Goal: Entertainment & Leisure: Consume media (video, audio)

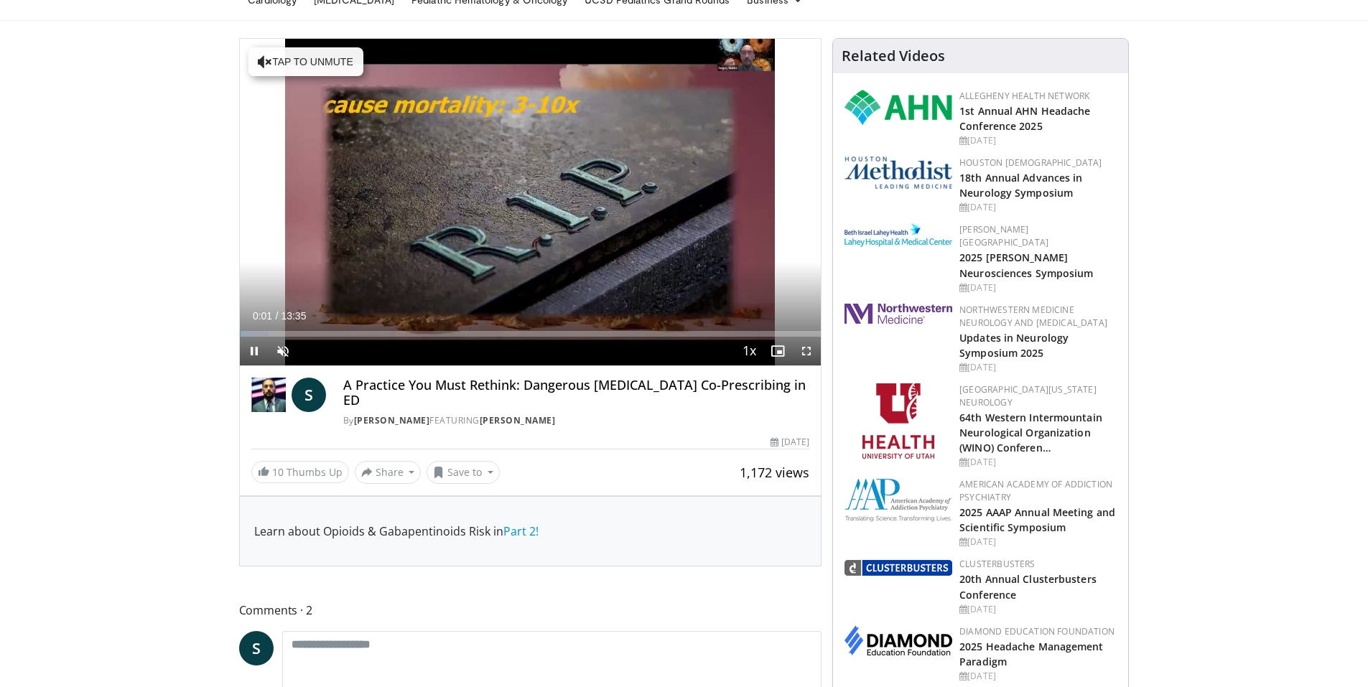
scroll to position [72, 0]
click at [279, 349] on span "Video Player" at bounding box center [283, 352] width 29 height 29
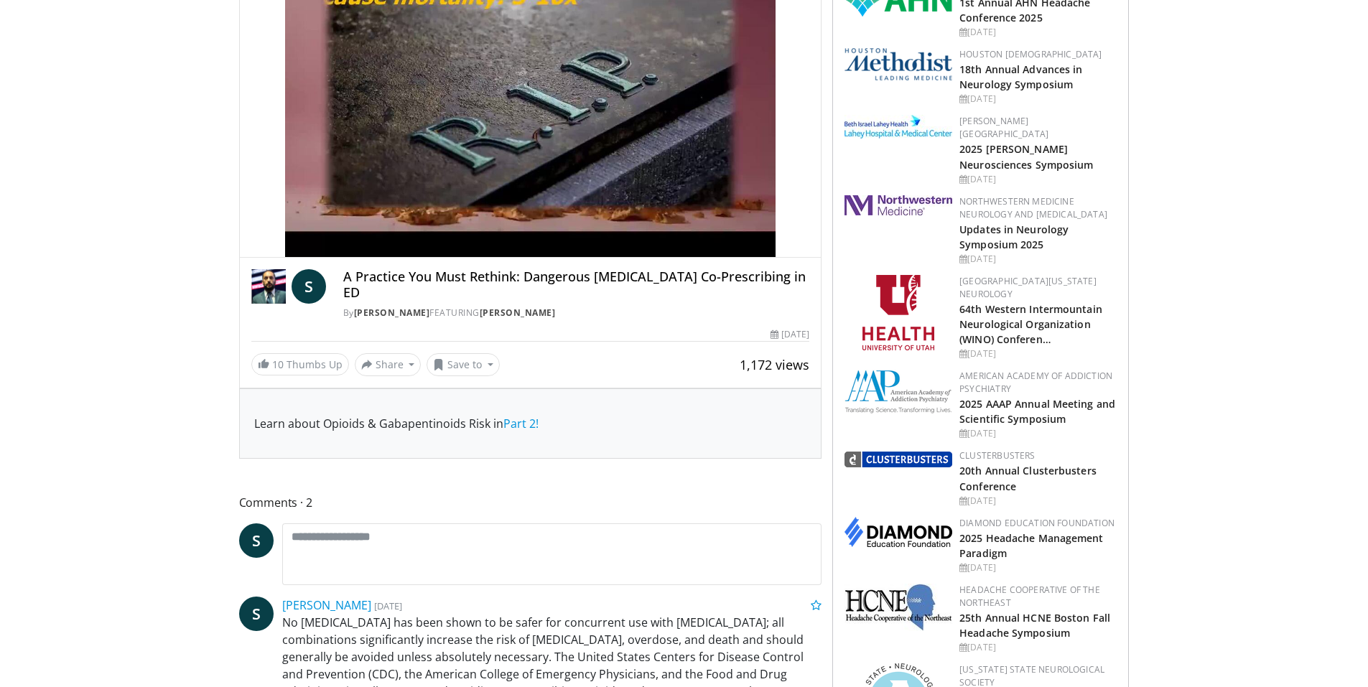
scroll to position [215, 0]
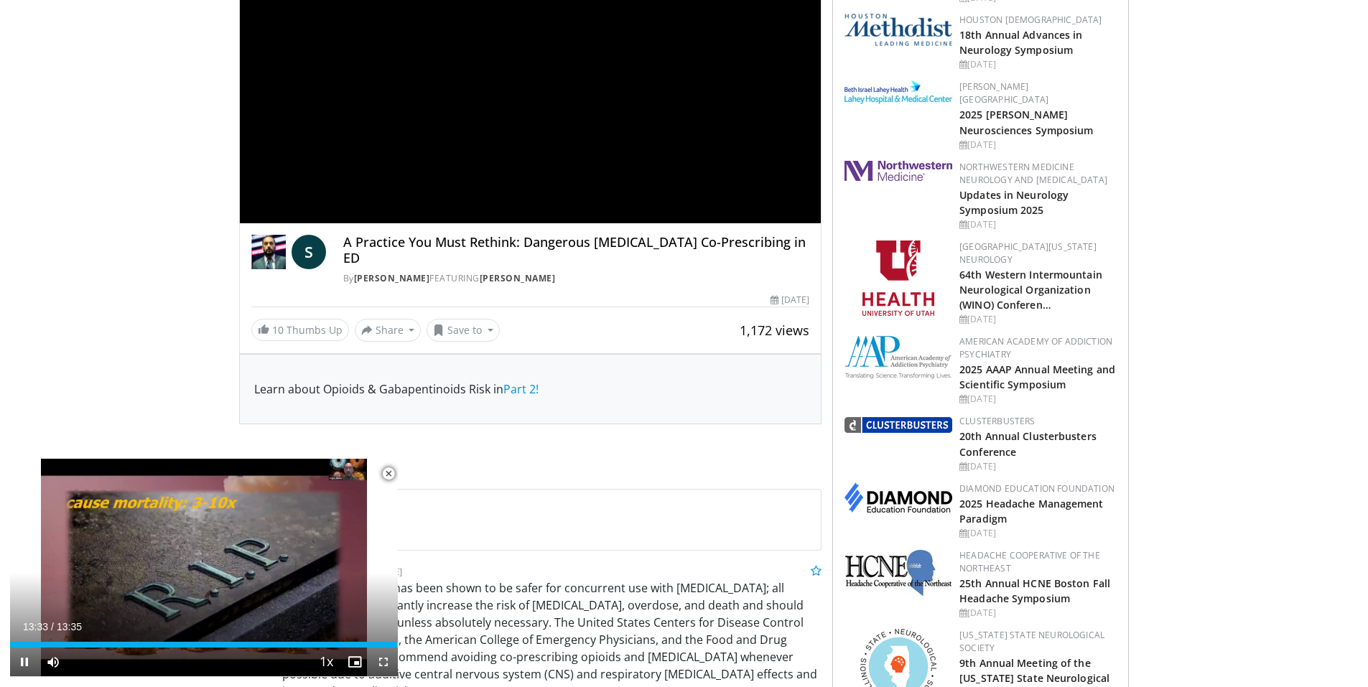
click at [387, 470] on span "Video Player" at bounding box center [388, 474] width 29 height 29
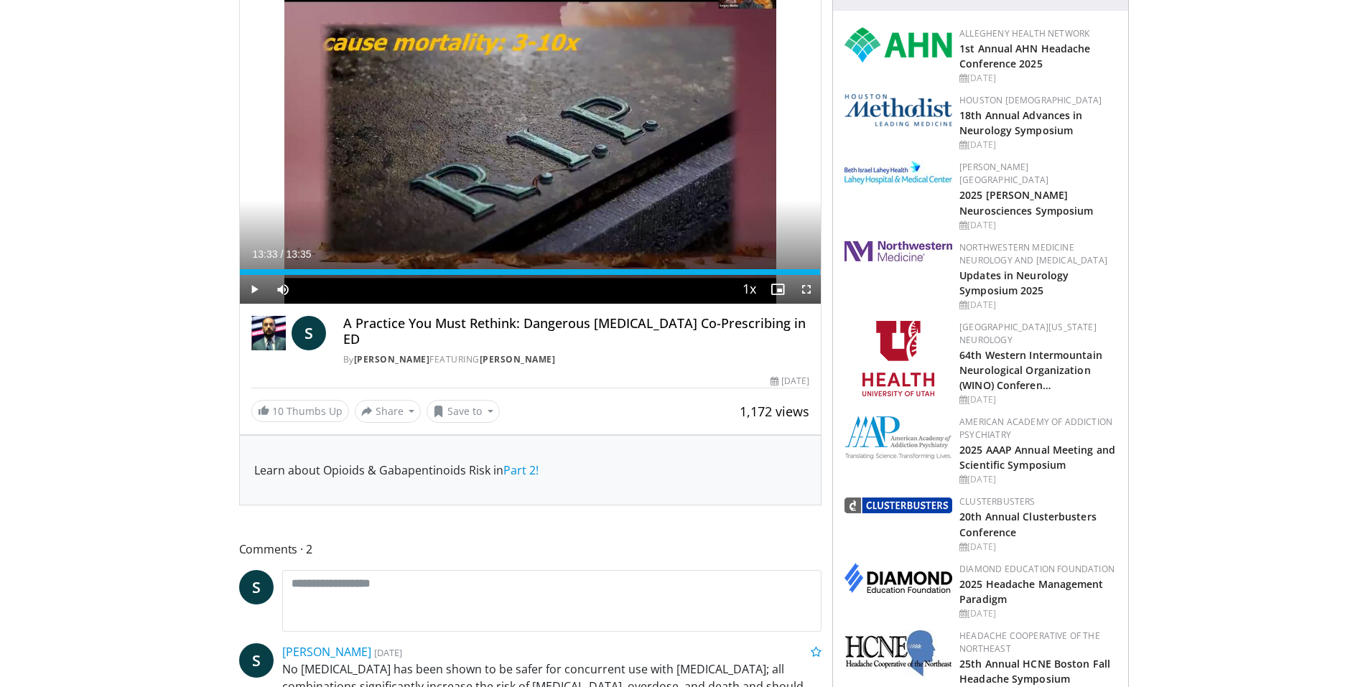
scroll to position [144, 0]
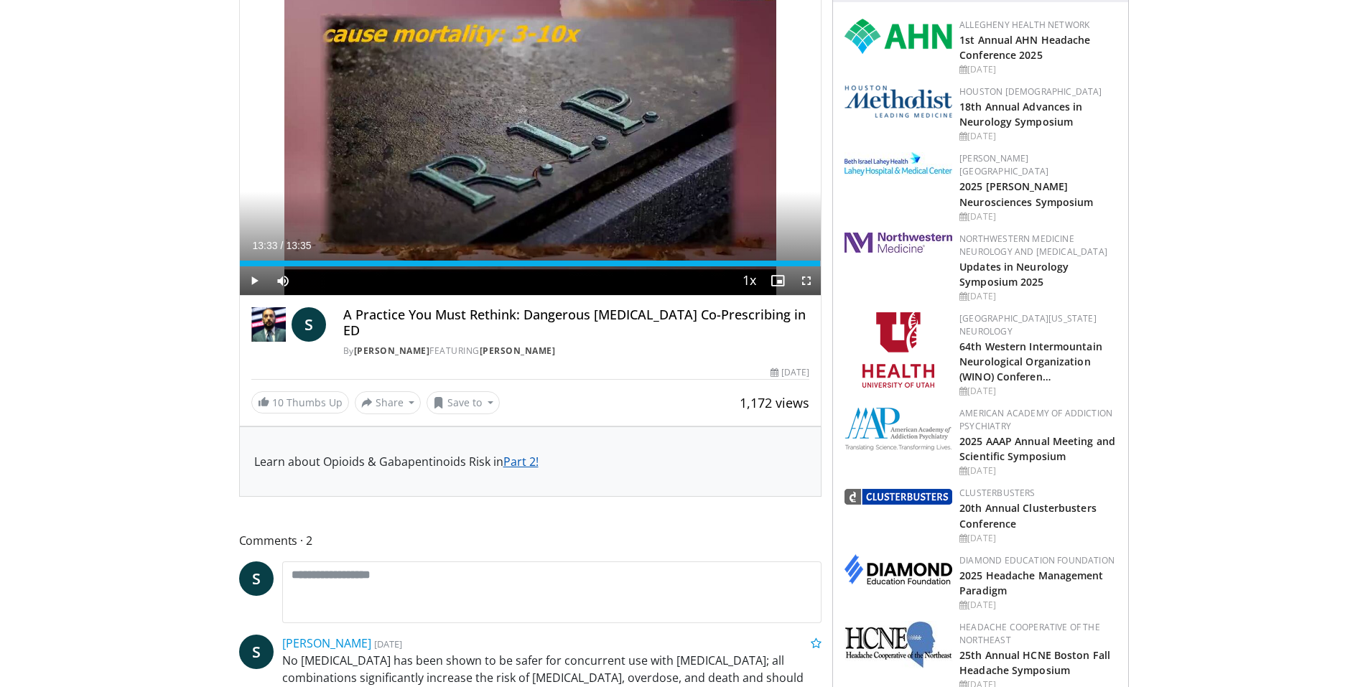
click at [528, 454] on link "Part 2!" at bounding box center [520, 462] width 35 height 16
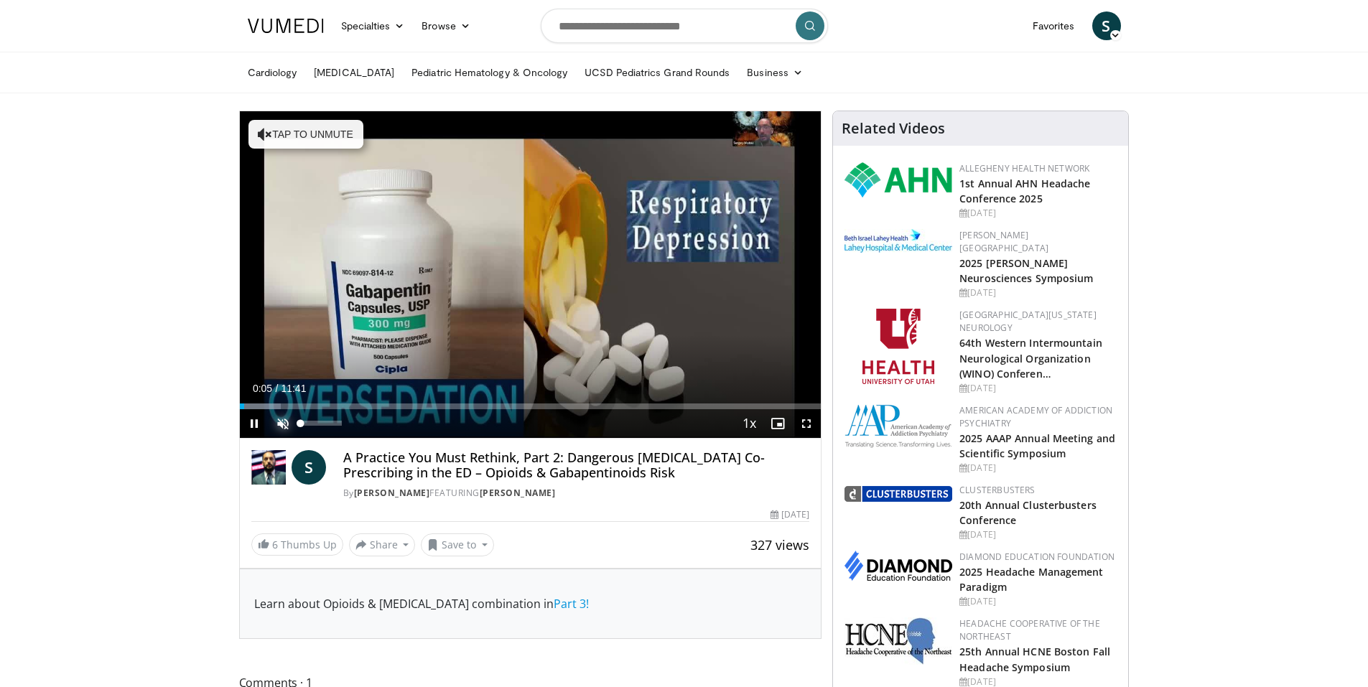
click at [283, 418] on span "Video Player" at bounding box center [283, 423] width 29 height 29
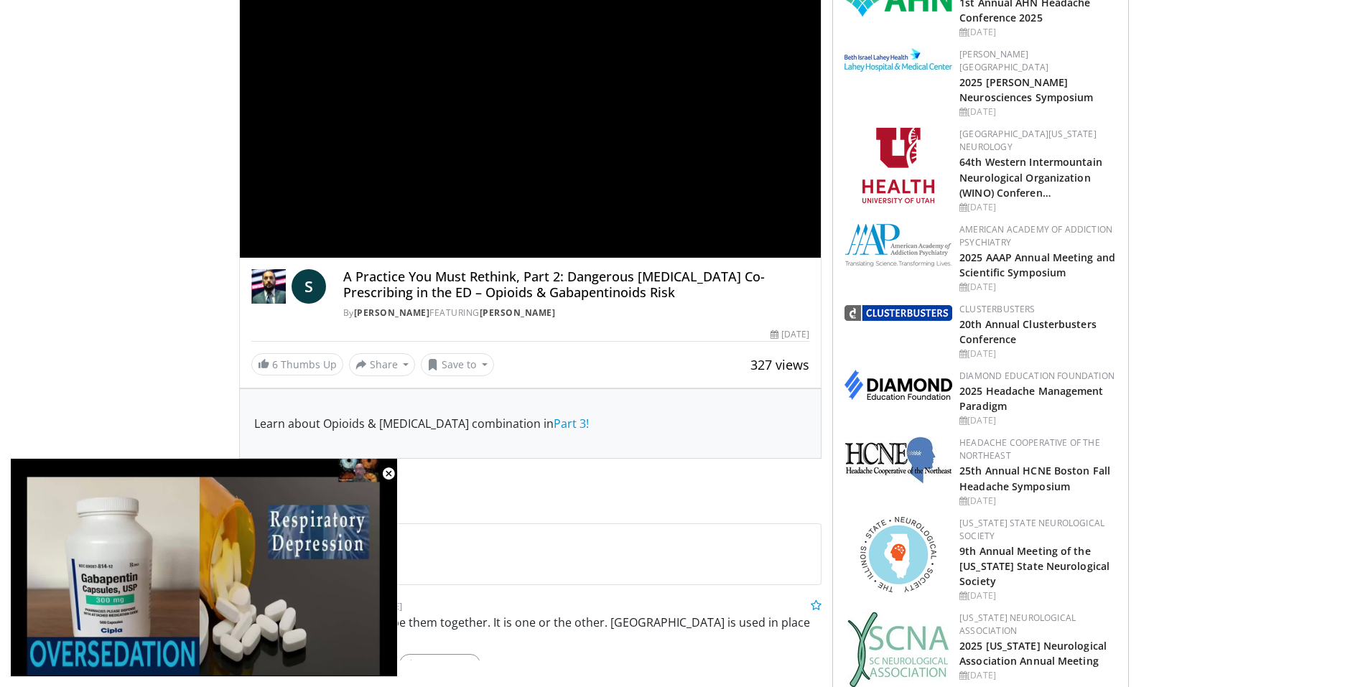
scroll to position [215, 0]
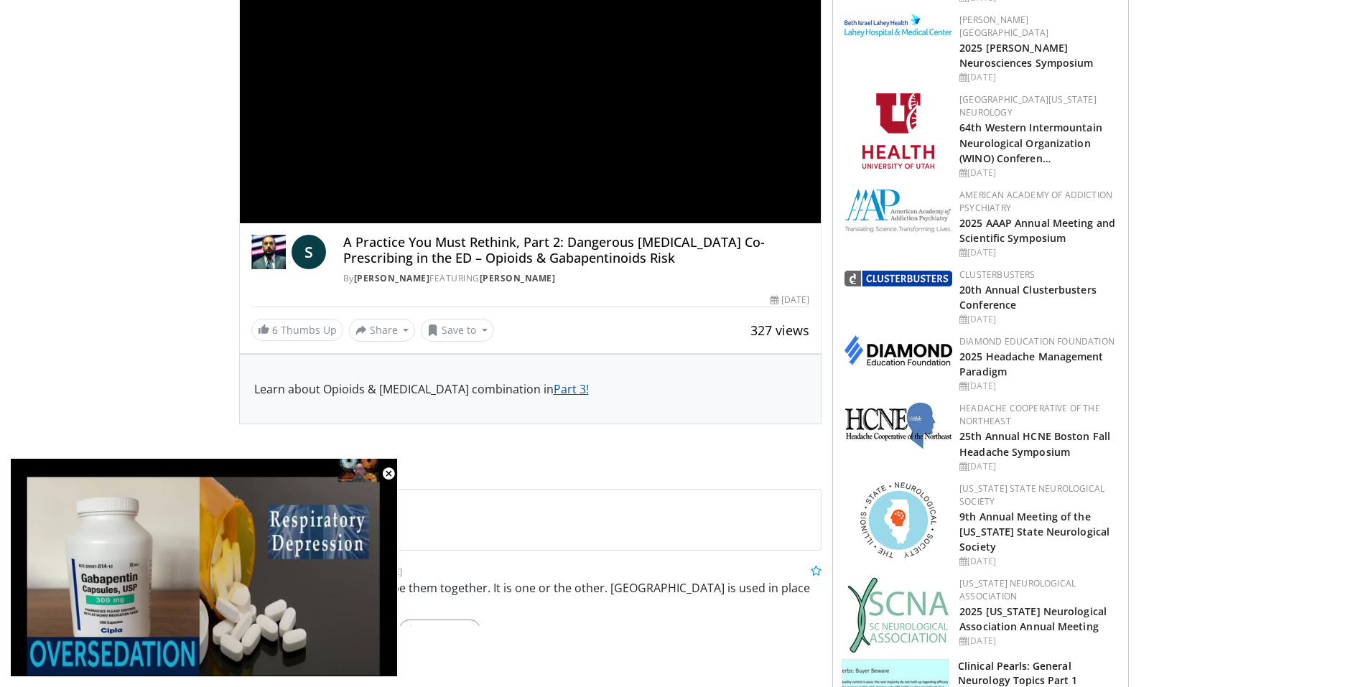
click at [571, 386] on link "Part 3!" at bounding box center [571, 389] width 35 height 16
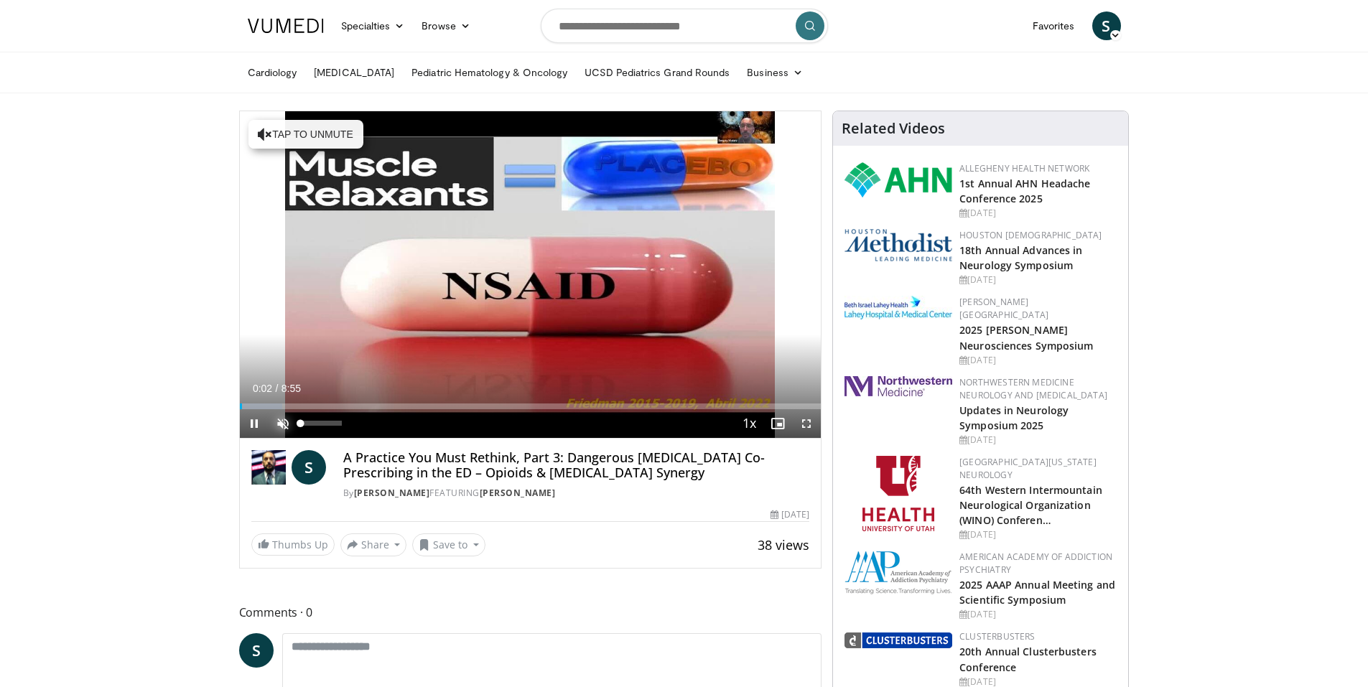
click at [284, 421] on span "Video Player" at bounding box center [283, 423] width 29 height 29
